Goal: Task Accomplishment & Management: Manage account settings

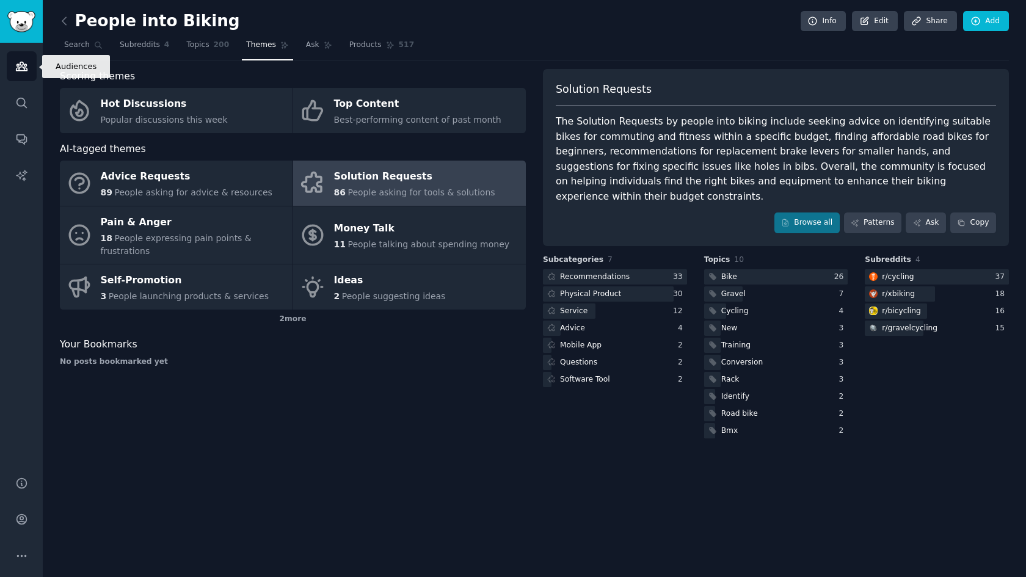
click at [23, 64] on icon "Sidebar" at bounding box center [21, 66] width 11 height 9
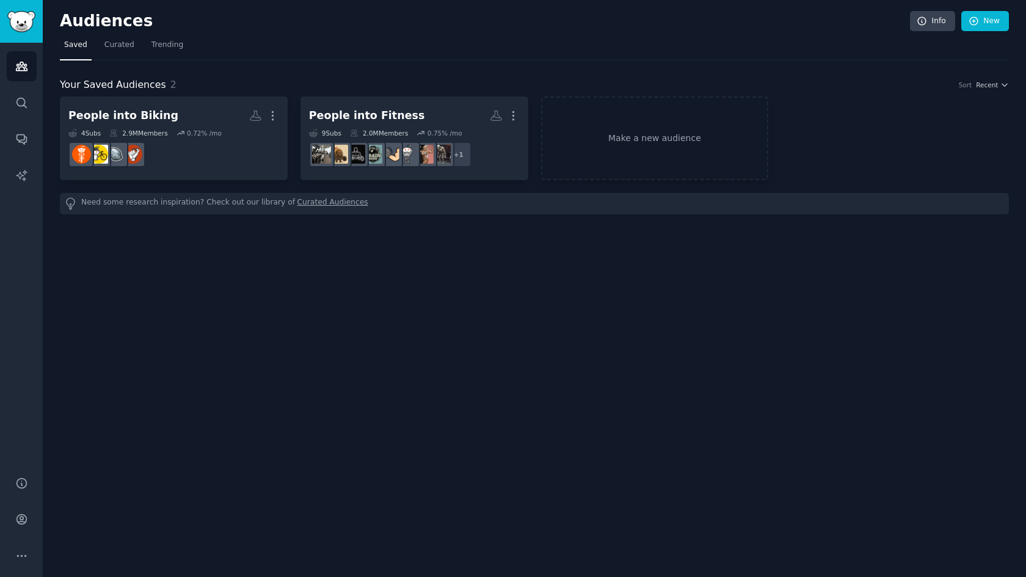
click at [63, 21] on h2 "Audiences" at bounding box center [485, 22] width 850 height 20
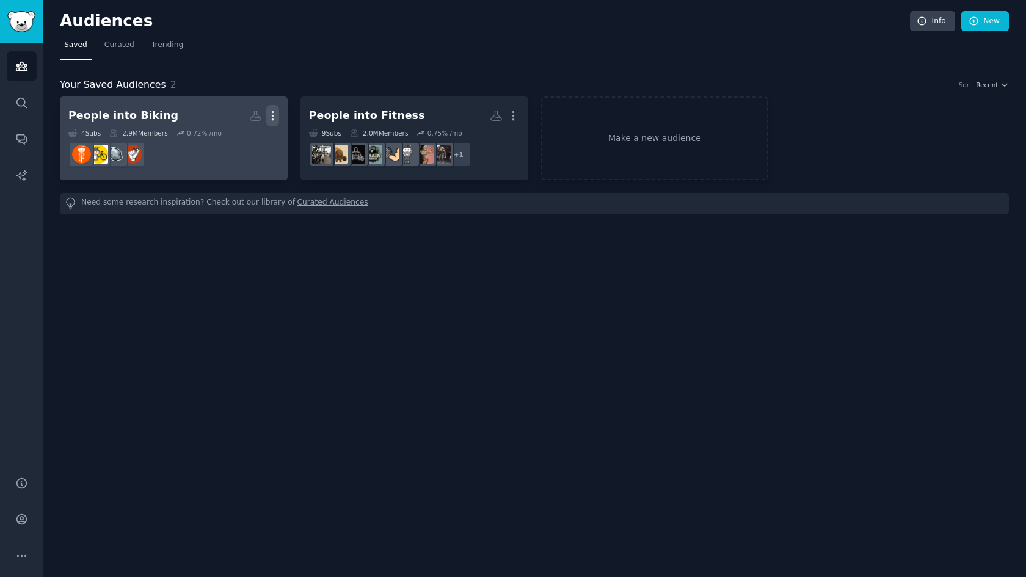
click at [272, 115] on icon "button" at bounding box center [272, 116] width 1 height 9
click at [235, 141] on p "Delete" at bounding box center [239, 141] width 28 height 13
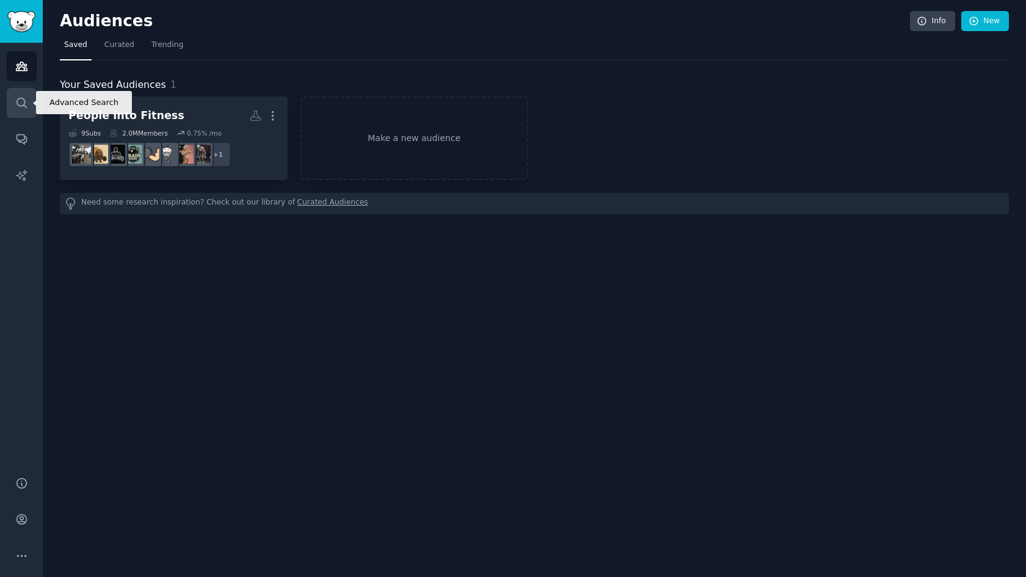
click at [18, 103] on icon "Sidebar" at bounding box center [21, 103] width 13 height 13
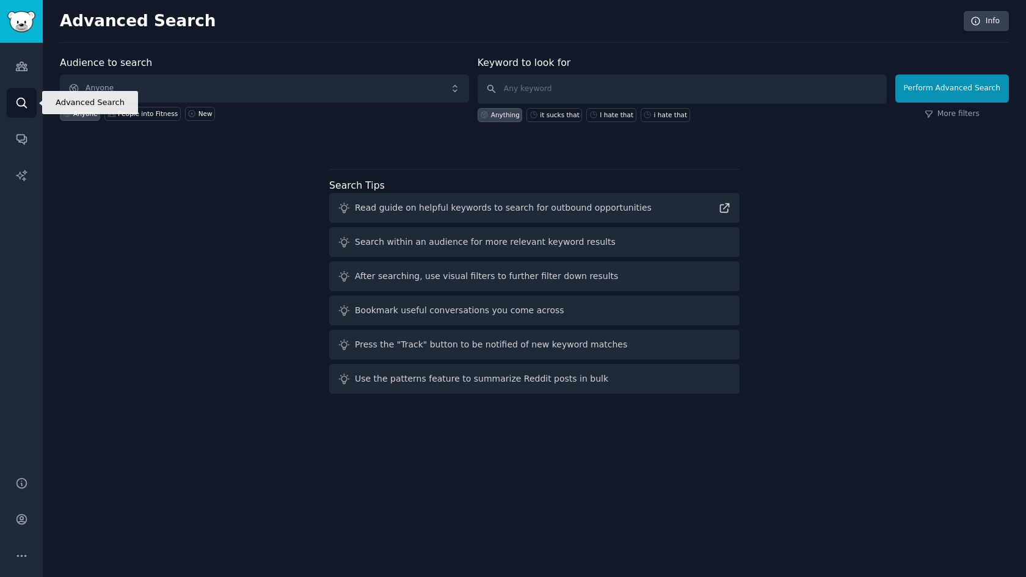
click at [17, 104] on icon "Sidebar" at bounding box center [21, 103] width 10 height 10
click at [17, 64] on icon "Sidebar" at bounding box center [21, 66] width 11 height 9
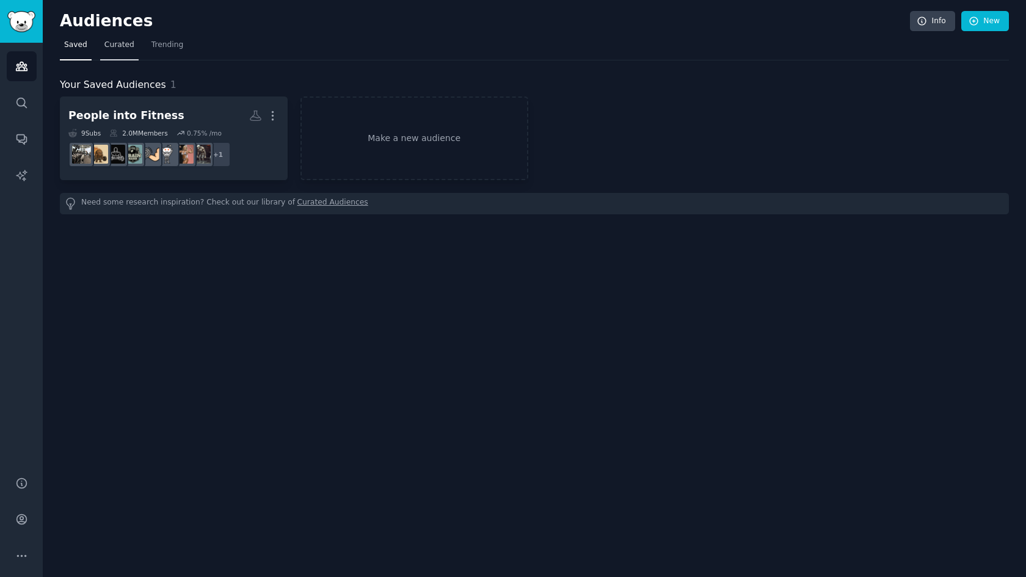
click at [108, 43] on span "Curated" at bounding box center [119, 45] width 30 height 11
